Goal: Information Seeking & Learning: Learn about a topic

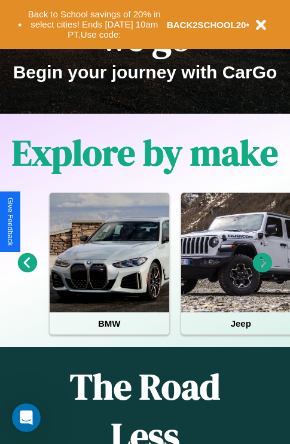
scroll to position [184, 0]
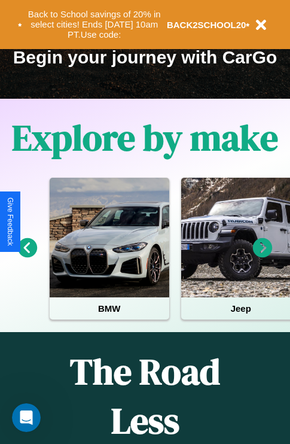
click at [263, 256] on icon at bounding box center [263, 248] width 20 height 20
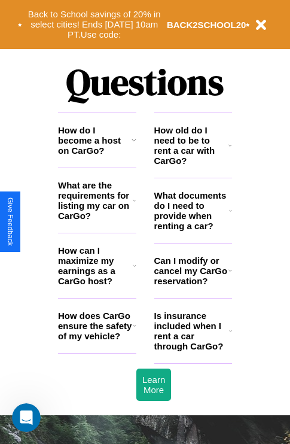
scroll to position [1450, 0]
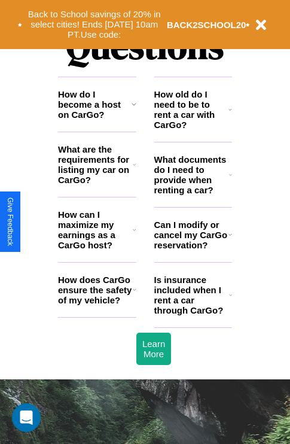
click at [230, 114] on icon at bounding box center [231, 110] width 4 height 10
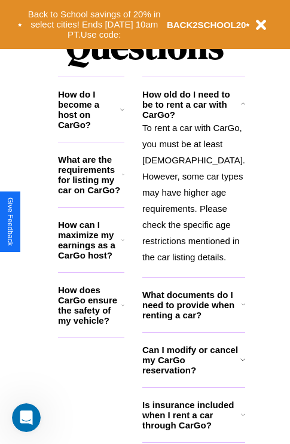
click at [125, 245] on icon at bounding box center [123, 240] width 3 height 10
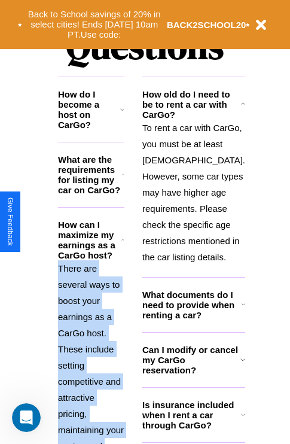
scroll to position [1536, 0]
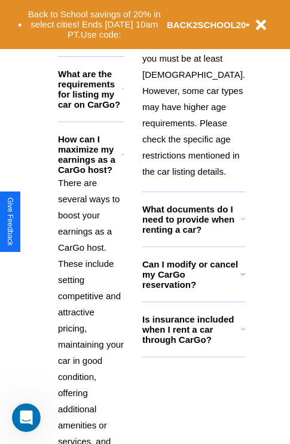
click at [241, 334] on icon at bounding box center [243, 329] width 4 height 10
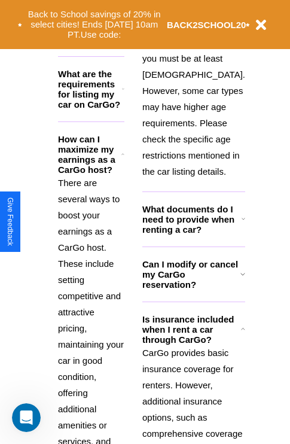
click at [97, 98] on h3 "What are the requirements for listing my car on CarGo?" at bounding box center [90, 89] width 64 height 41
click at [230, 43] on div "Back to School savings of 20% in select cities! Ends [DATE] 10am PT. Use code: …" at bounding box center [145, 24] width 290 height 49
click at [125, 155] on polyline at bounding box center [123, 154] width 2 height 1
